Goal: Transaction & Acquisition: Book appointment/travel/reservation

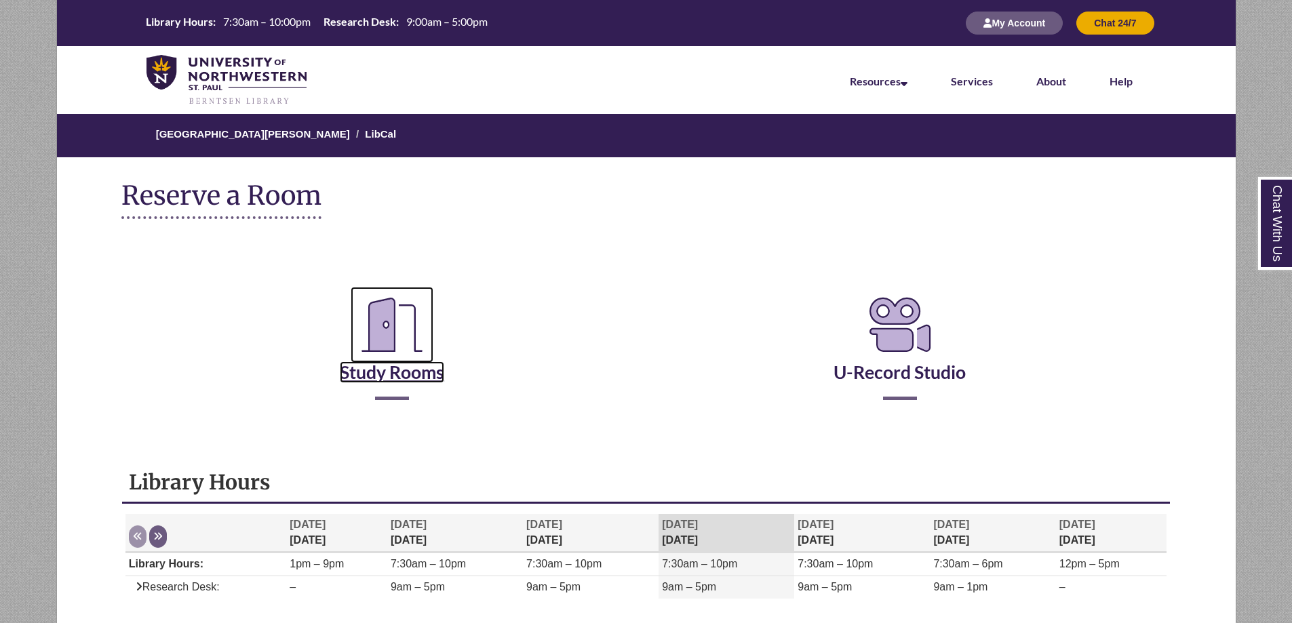
click at [380, 324] on icon "Reserve a Room" at bounding box center [392, 325] width 83 height 76
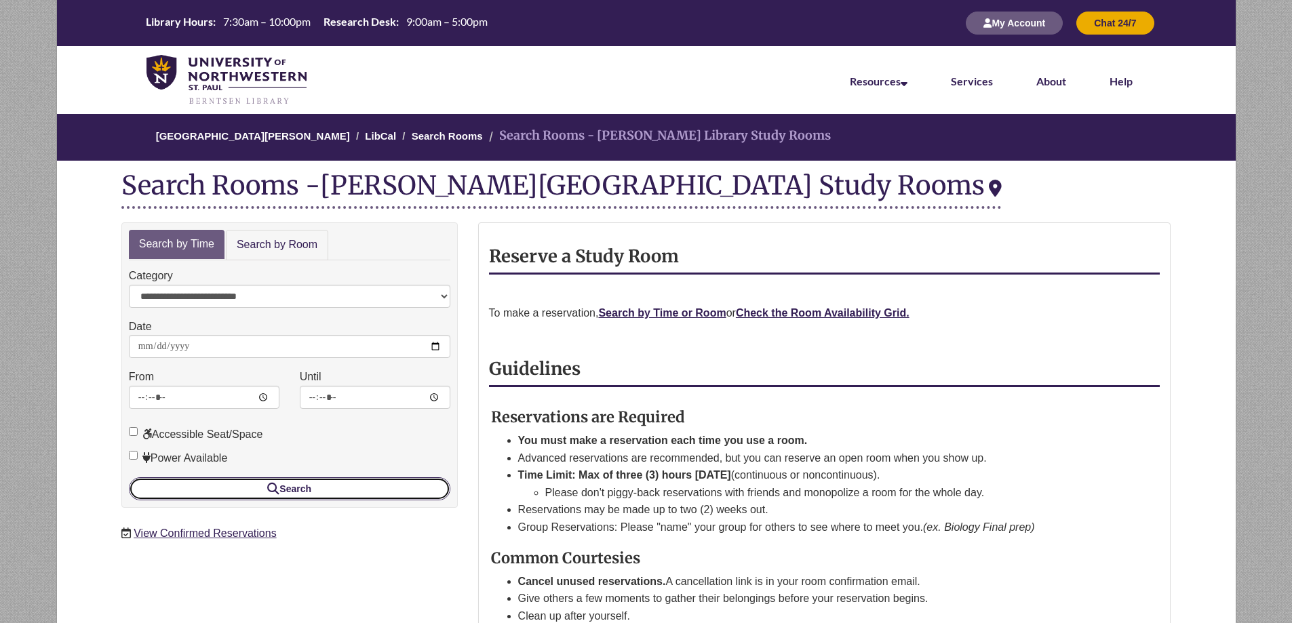
click at [262, 483] on button "Search" at bounding box center [289, 488] width 321 height 23
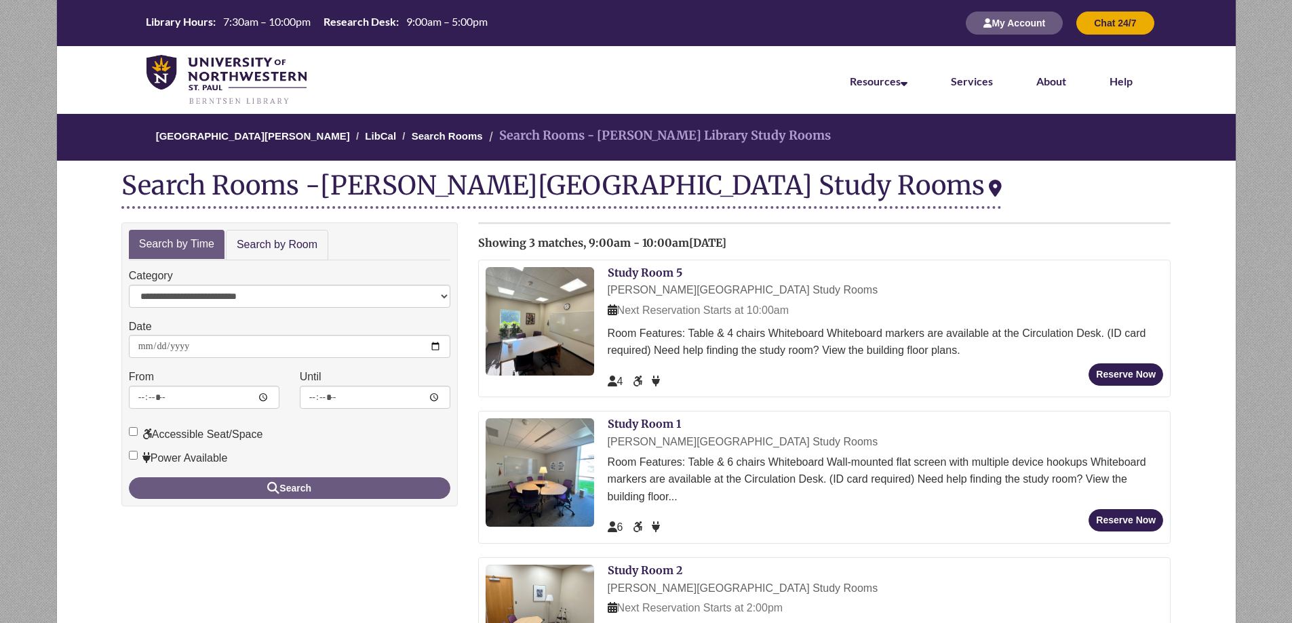
scroll to position [271, 0]
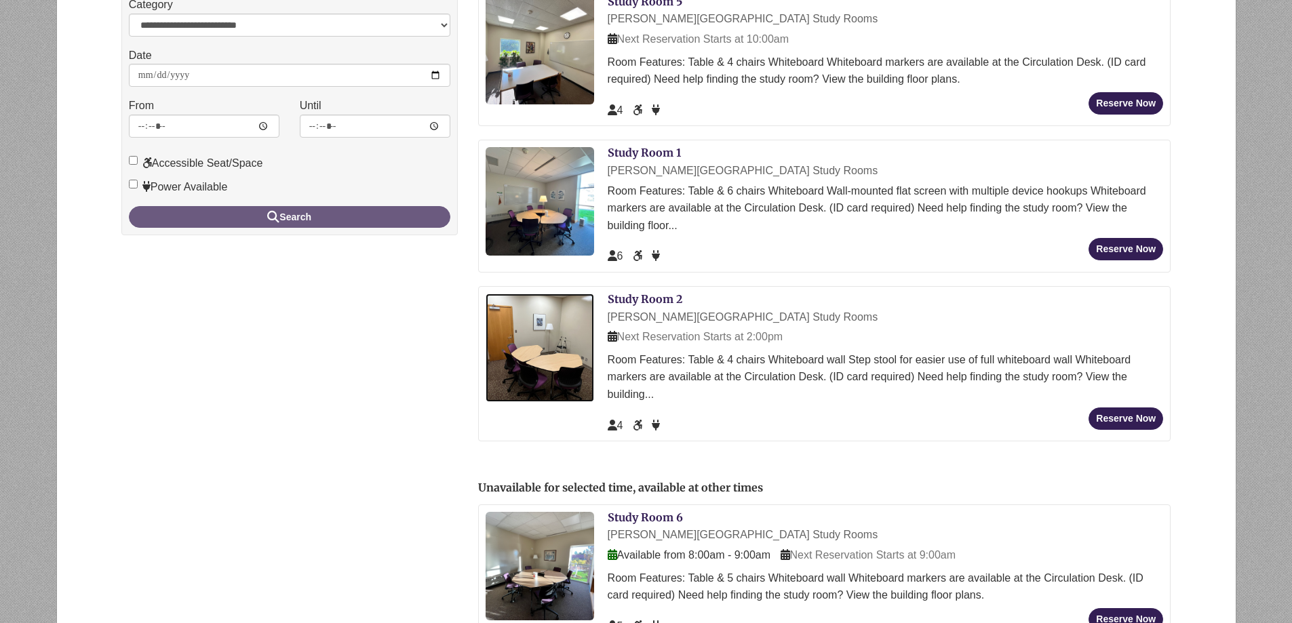
click at [574, 327] on img at bounding box center [540, 348] width 109 height 109
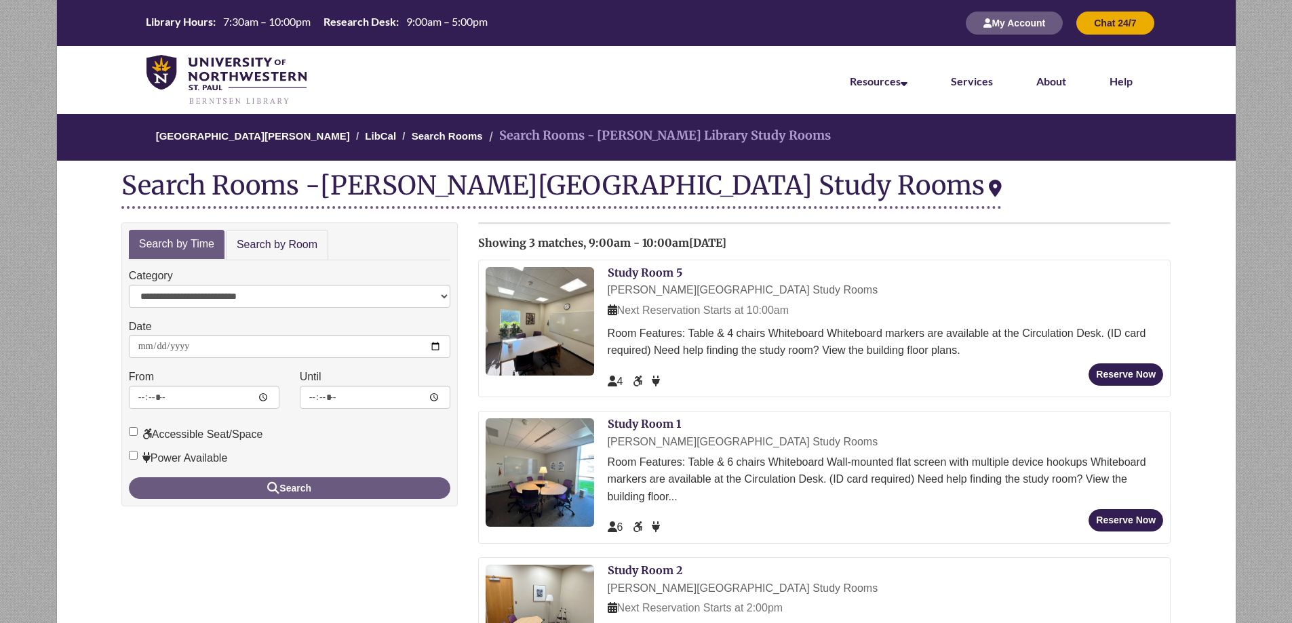
scroll to position [269, 0]
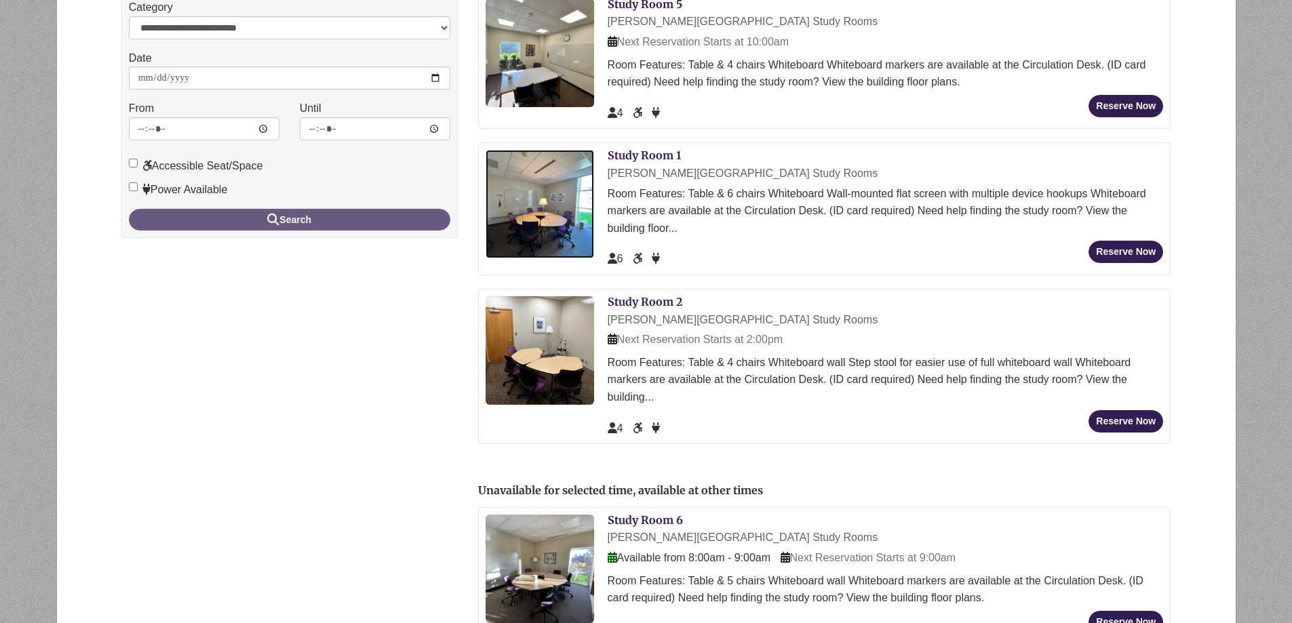
click at [540, 206] on img at bounding box center [540, 204] width 109 height 109
